Goal: Transaction & Acquisition: Download file/media

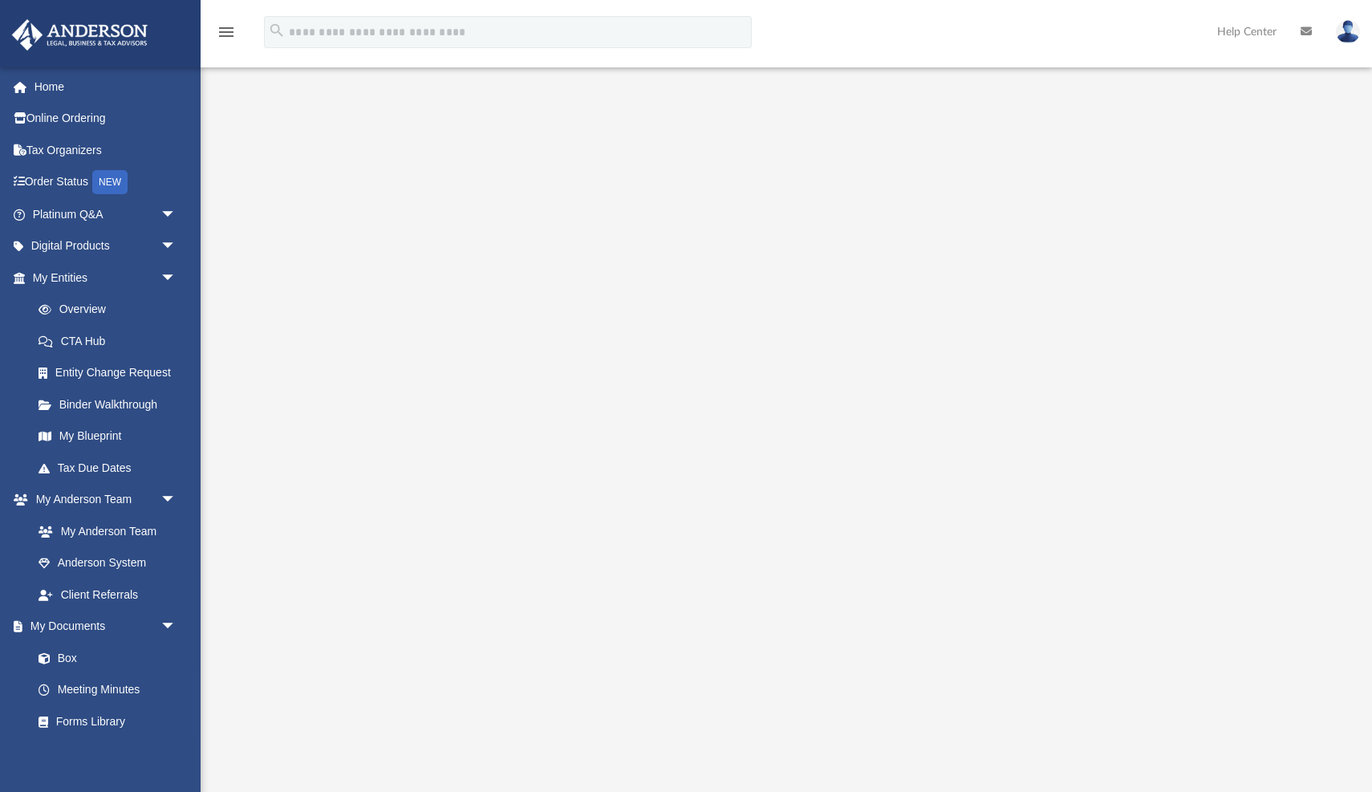
scroll to position [1, 0]
click at [67, 652] on link "Box" at bounding box center [111, 658] width 178 height 32
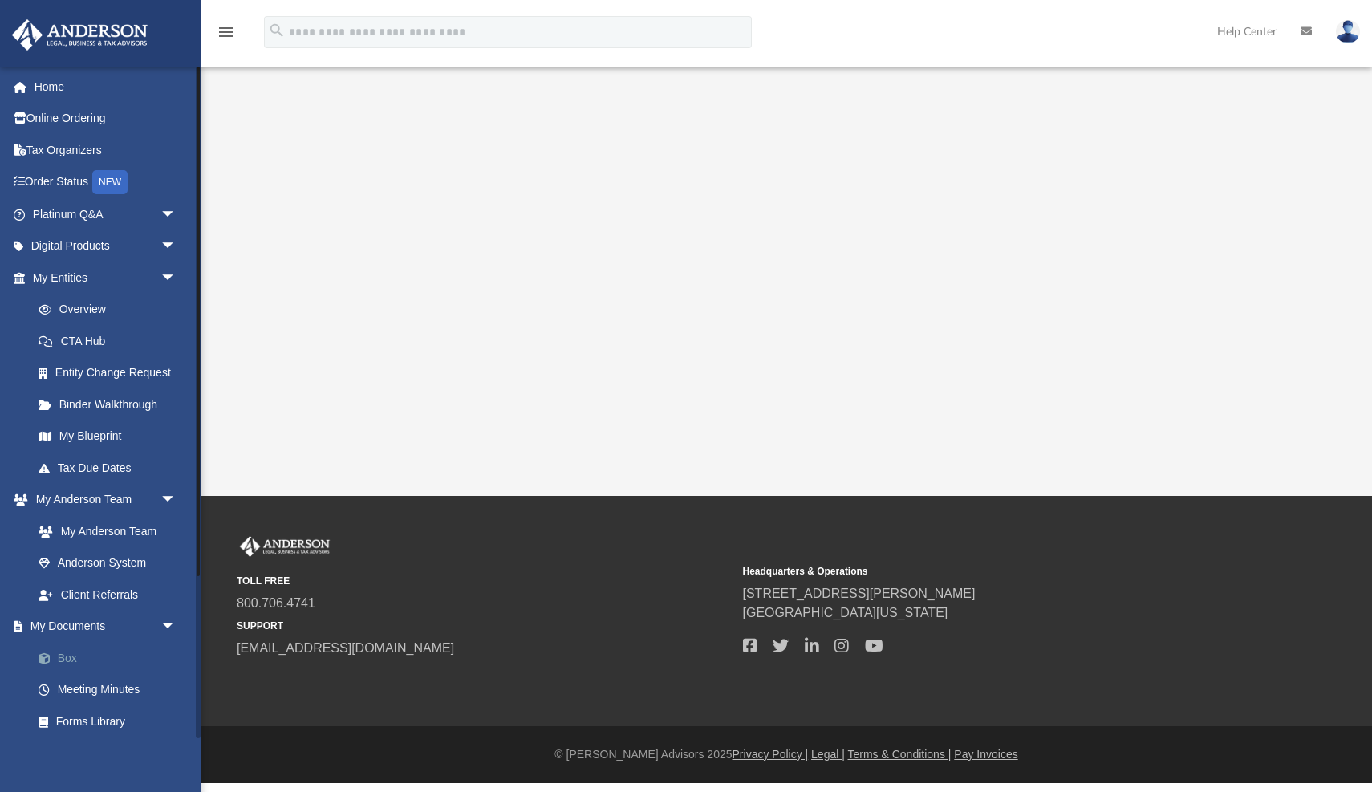
click at [75, 642] on link "Box" at bounding box center [111, 658] width 178 height 32
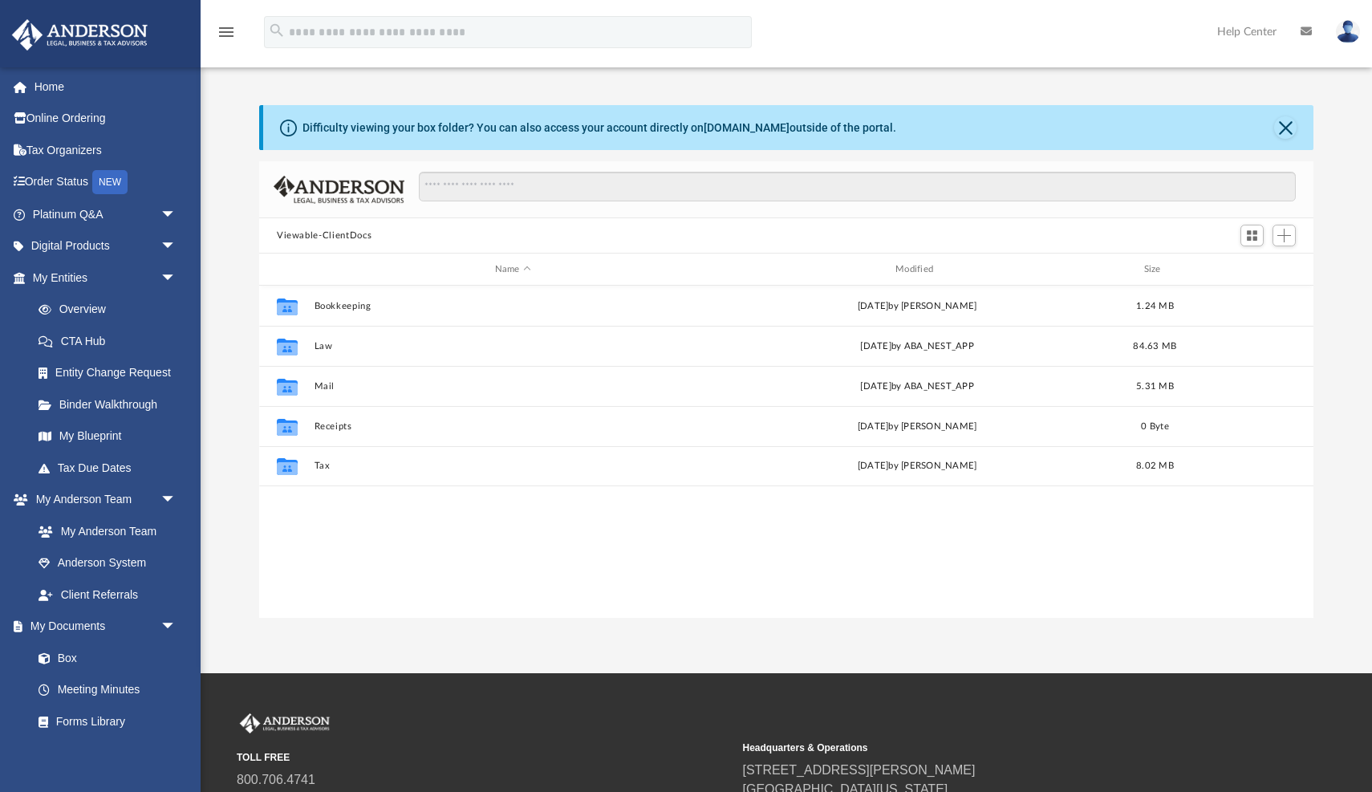
scroll to position [365, 1055]
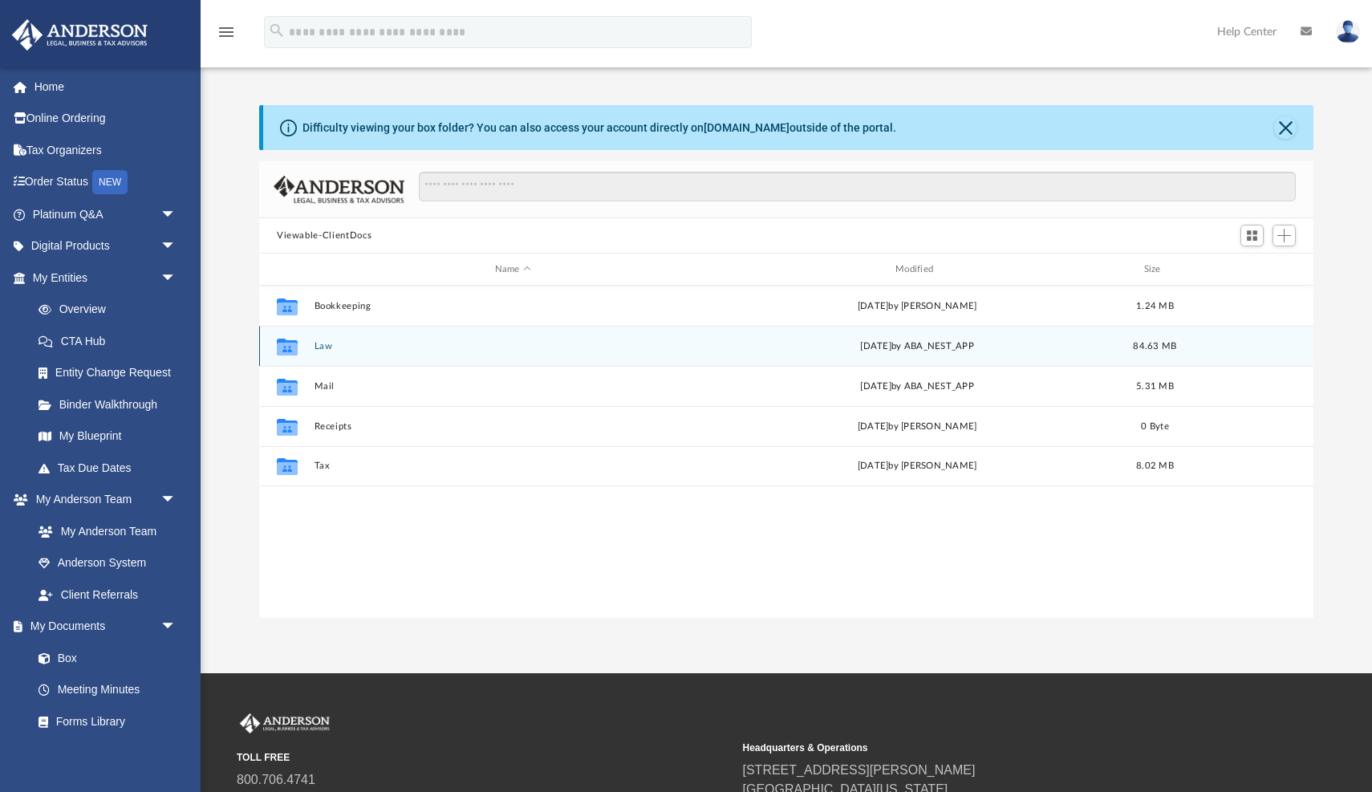
click at [325, 346] on button "Law" at bounding box center [513, 346] width 397 height 10
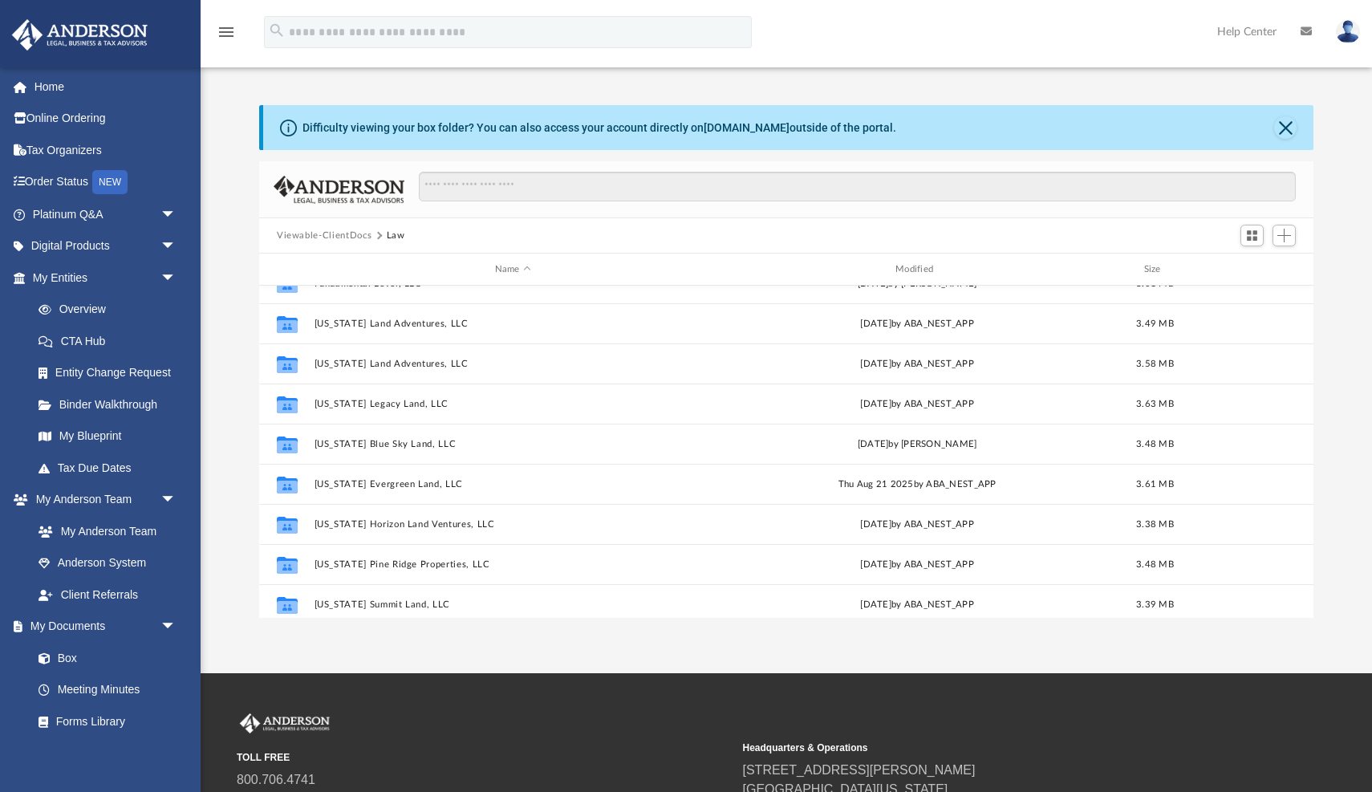
scroll to position [222, 0]
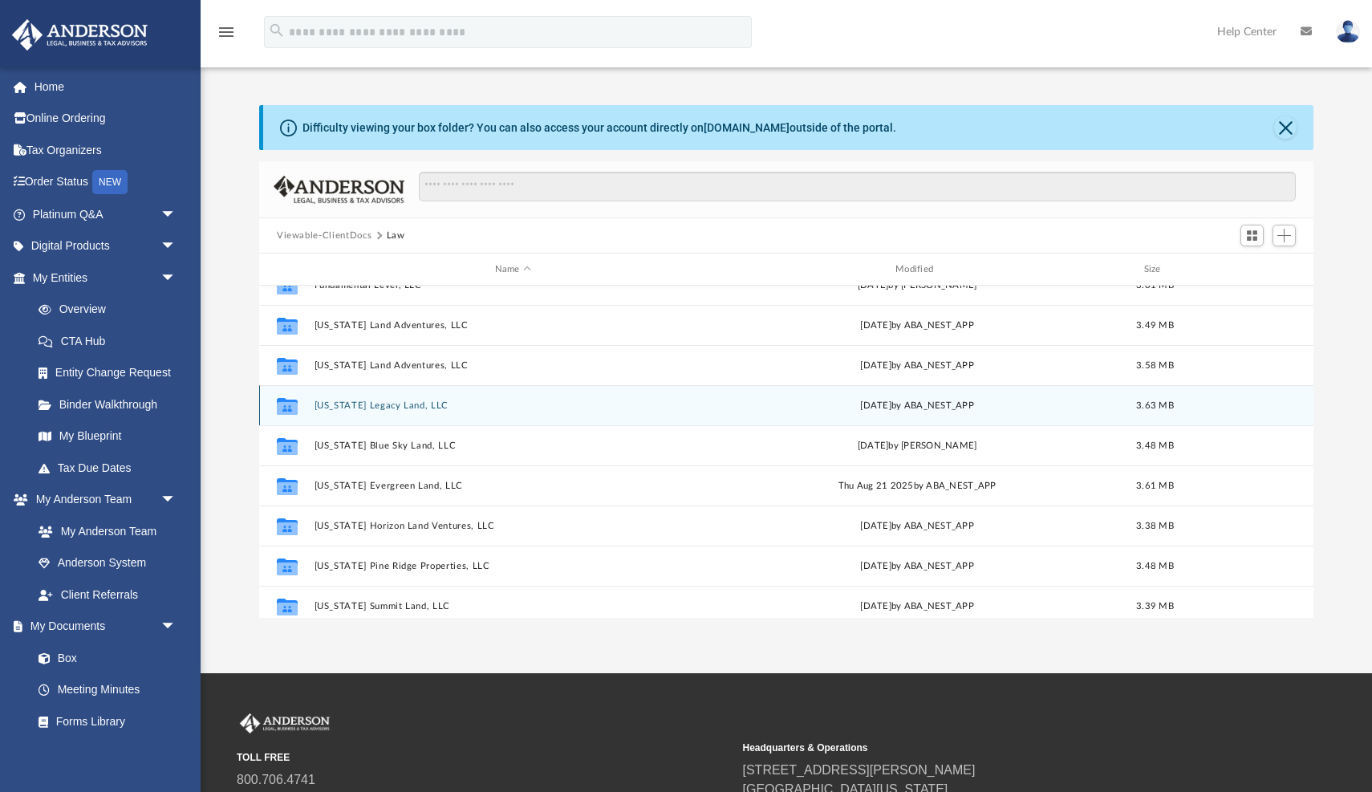
click at [379, 398] on div "Collaborated Folder [US_STATE] Legacy Land, LLC [DATE] by ABA_NEST_APP 3.63 MB" at bounding box center [786, 405] width 1055 height 40
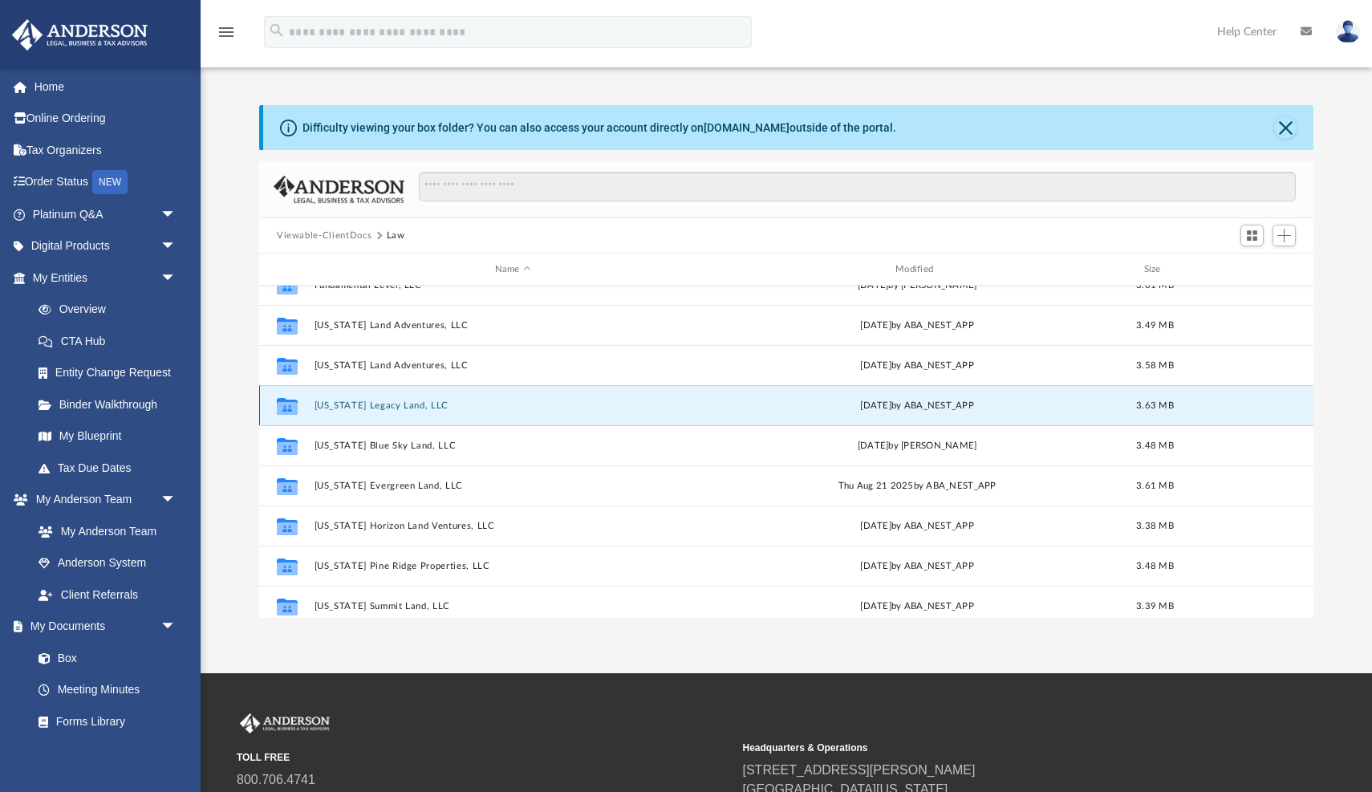
click at [363, 404] on button "[US_STATE] Legacy Land, LLC" at bounding box center [513, 405] width 397 height 10
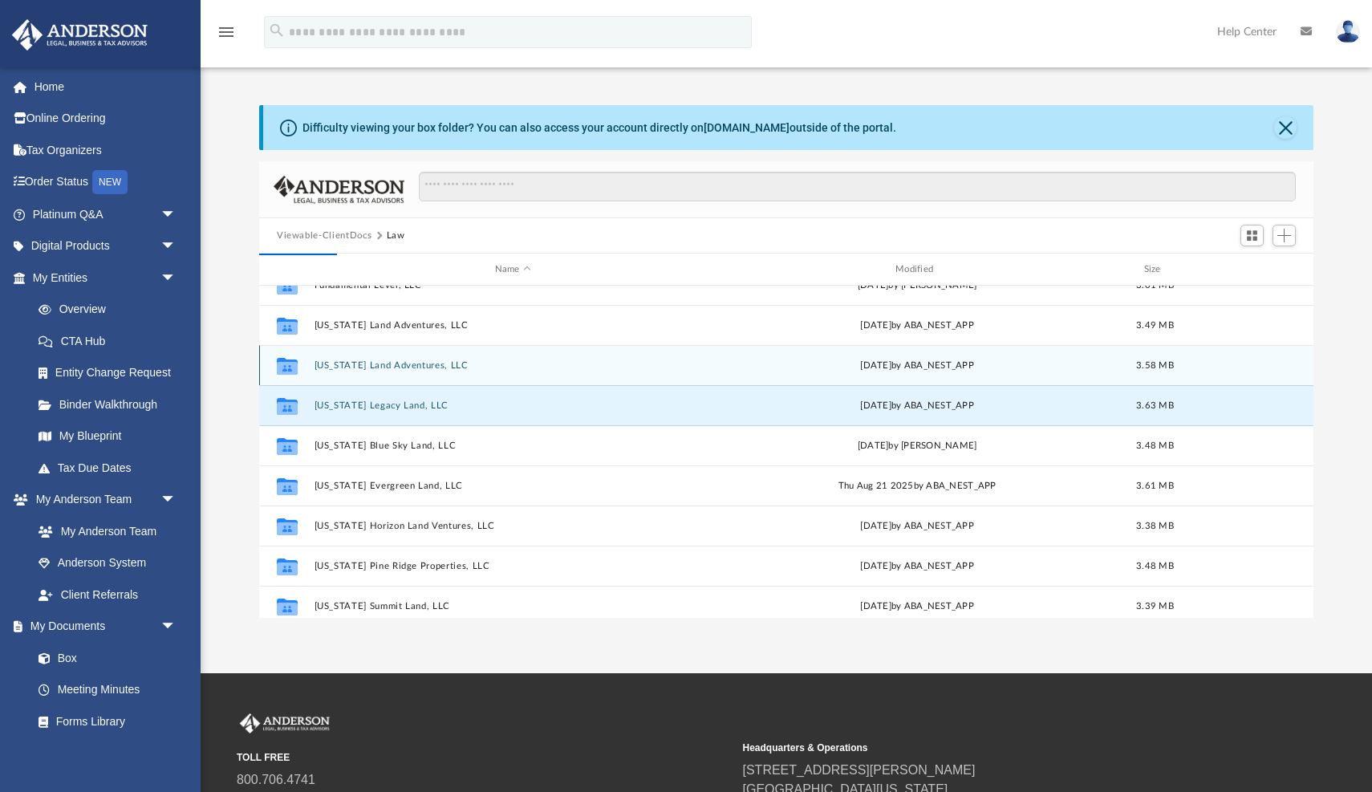
scroll to position [0, 0]
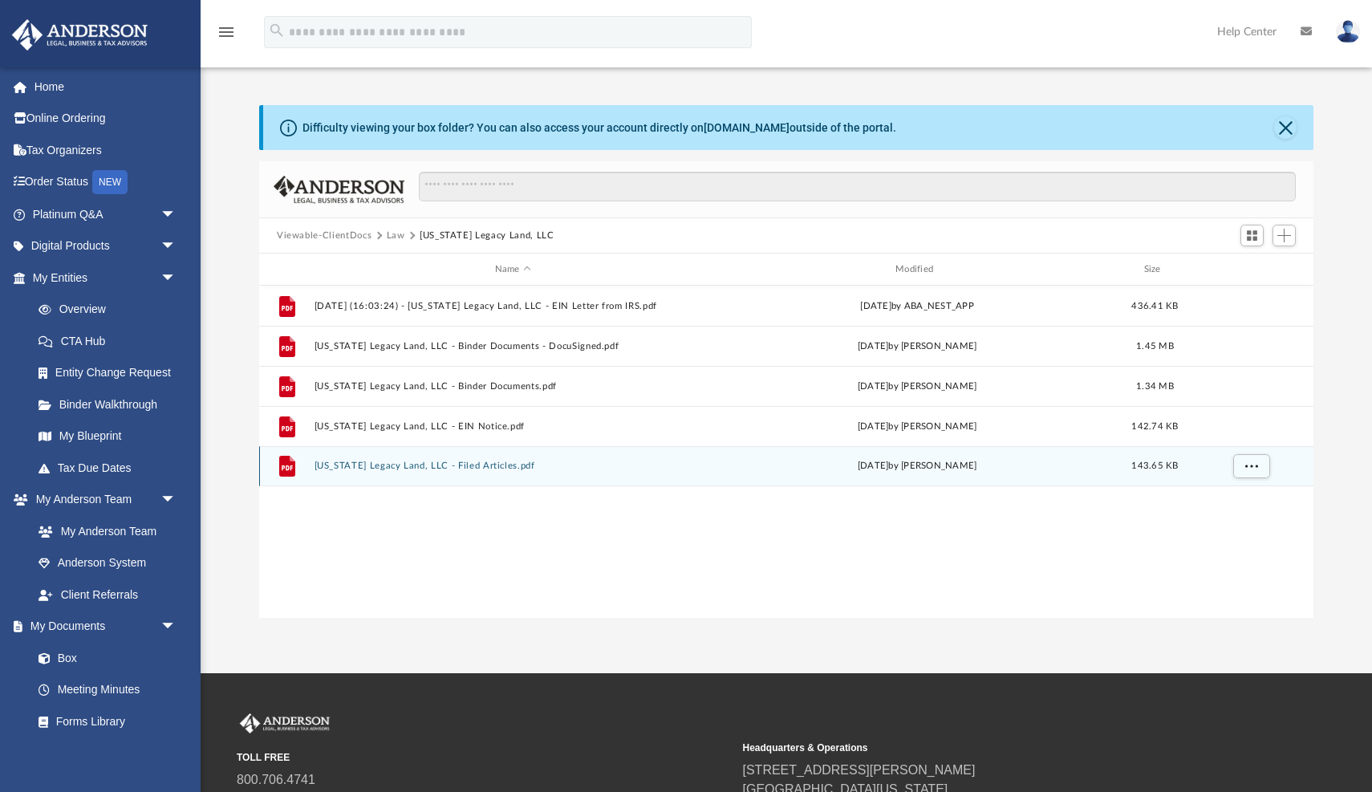
click at [456, 472] on div "File [US_STATE] Legacy Land, LLC - Filed Articles.pdf [DATE] by [PERSON_NAME] 1…" at bounding box center [786, 466] width 1055 height 40
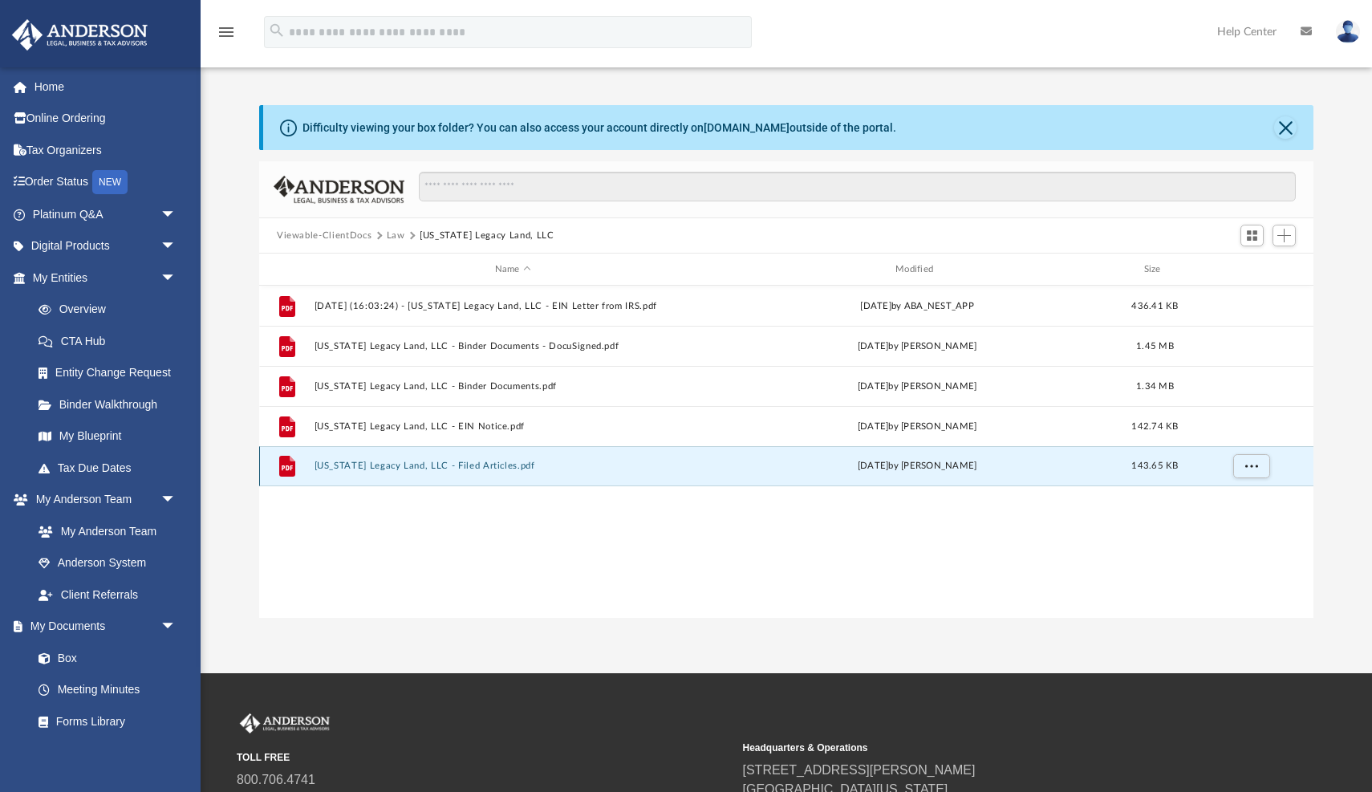
click at [451, 465] on button "[US_STATE] Legacy Land, LLC - Filed Articles.pdf" at bounding box center [513, 466] width 397 height 10
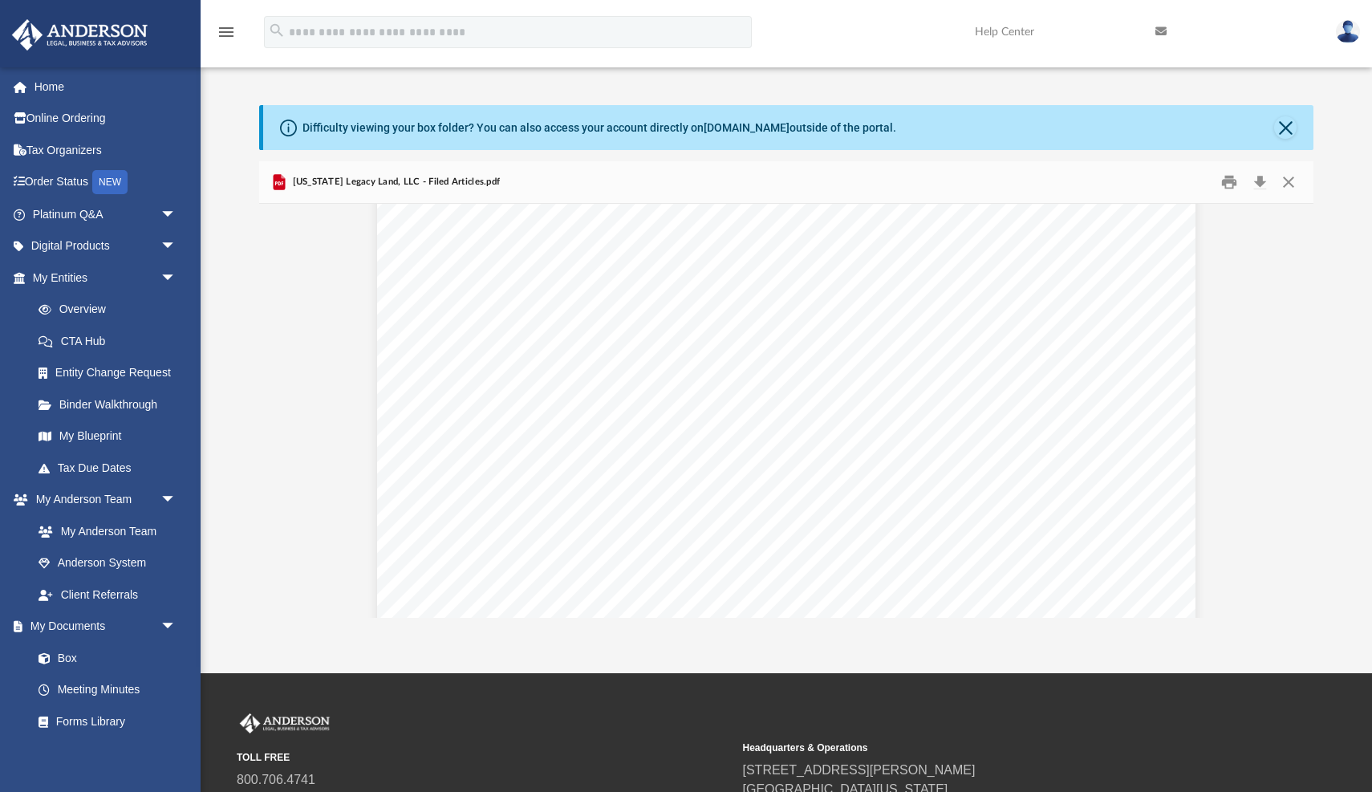
scroll to position [1535, 0]
click at [1261, 175] on button "Download" at bounding box center [1260, 182] width 29 height 25
